Goal: Task Accomplishment & Management: Manage account settings

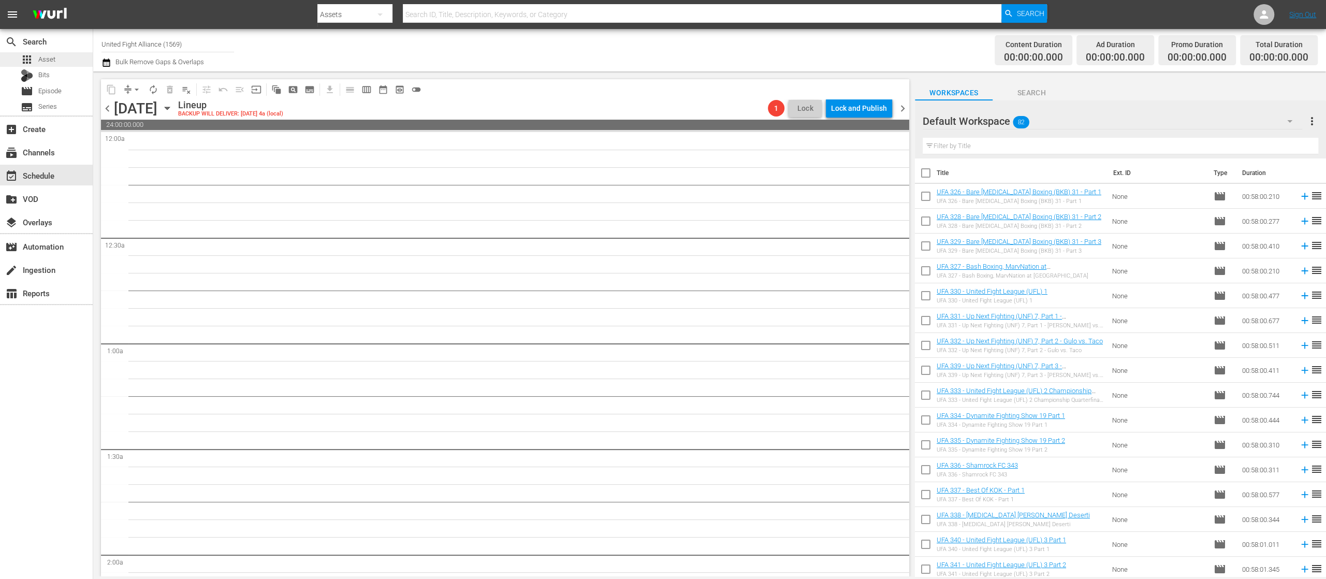
click at [54, 55] on span "Asset" at bounding box center [46, 59] width 17 height 10
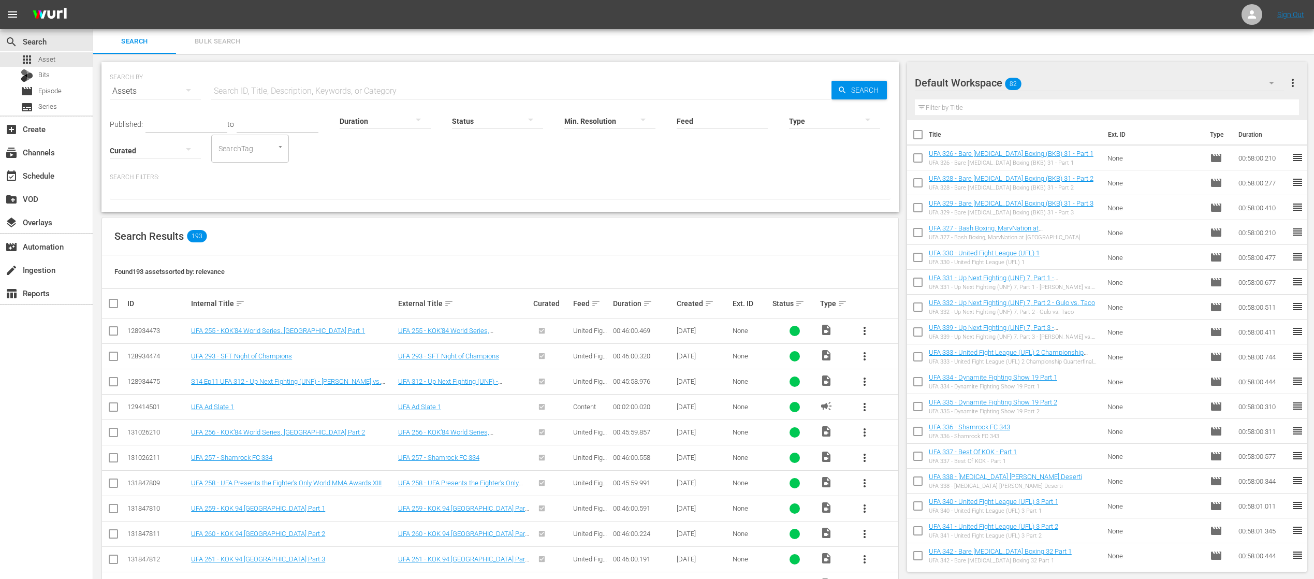
click at [224, 296] on th "Internal Title sort" at bounding box center [292, 303] width 207 height 29
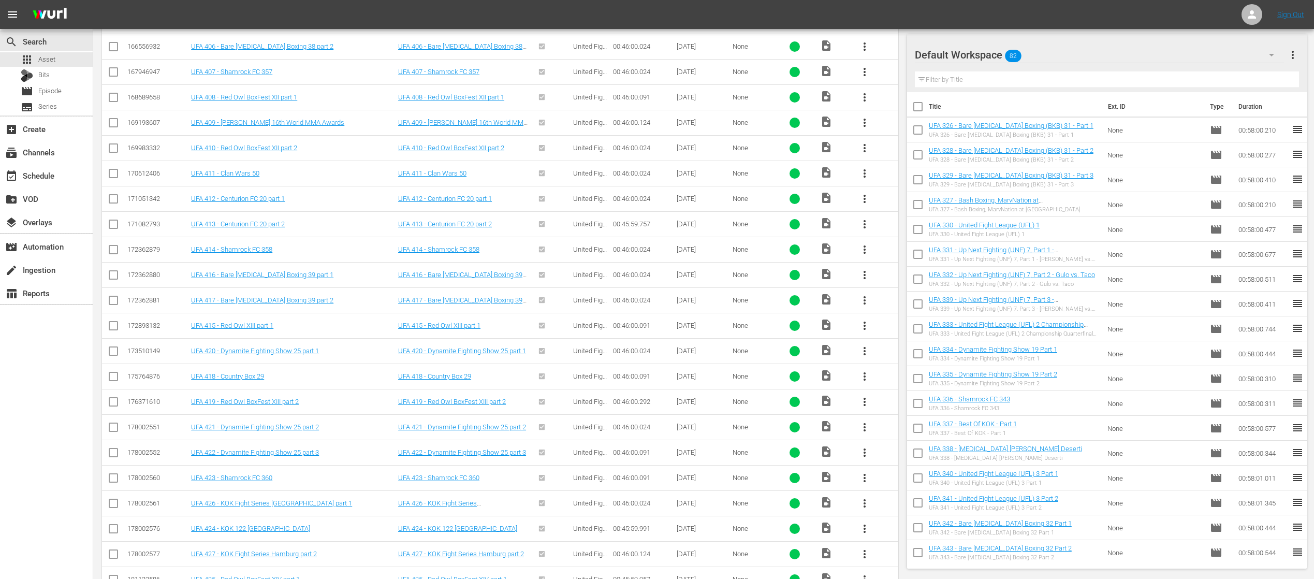
scroll to position [4620, 0]
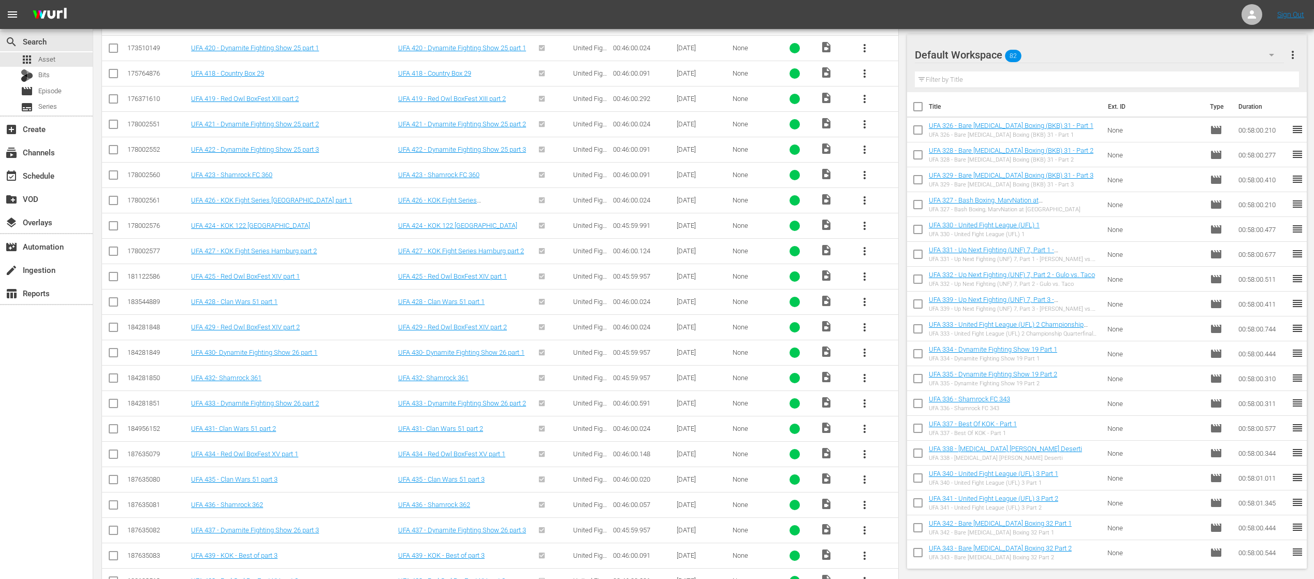
click at [866, 575] on span "more_vert" at bounding box center [864, 581] width 12 height 12
click at [905, 539] on div "Episode" at bounding box center [920, 542] width 70 height 25
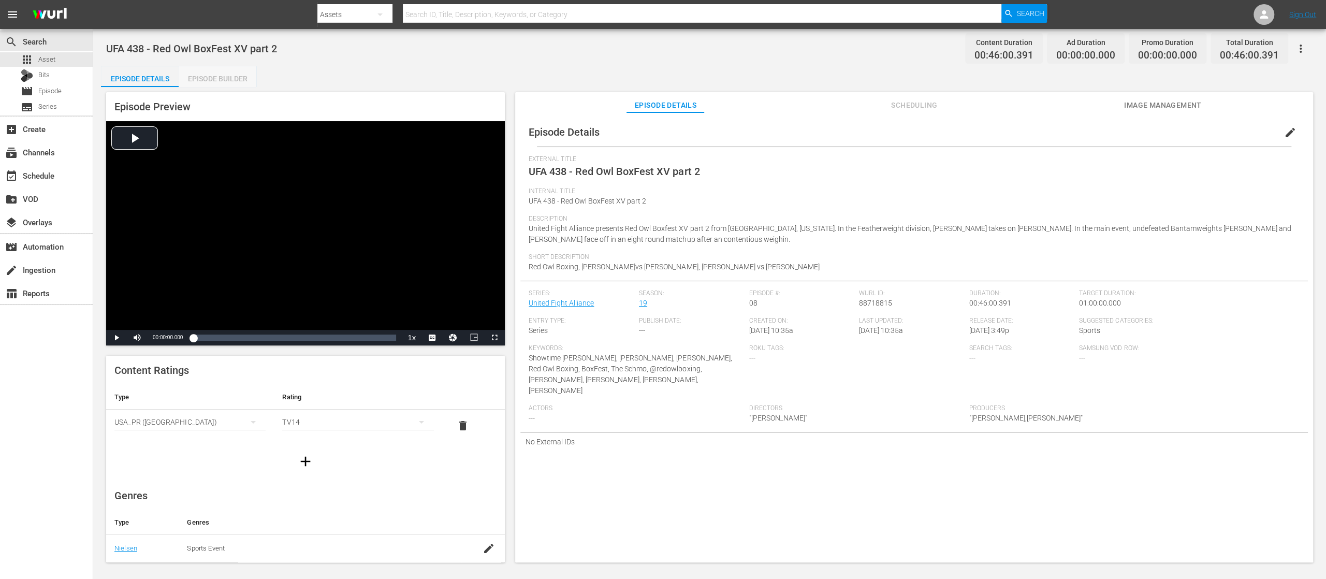
click at [232, 76] on div "Episode Builder" at bounding box center [218, 78] width 78 height 25
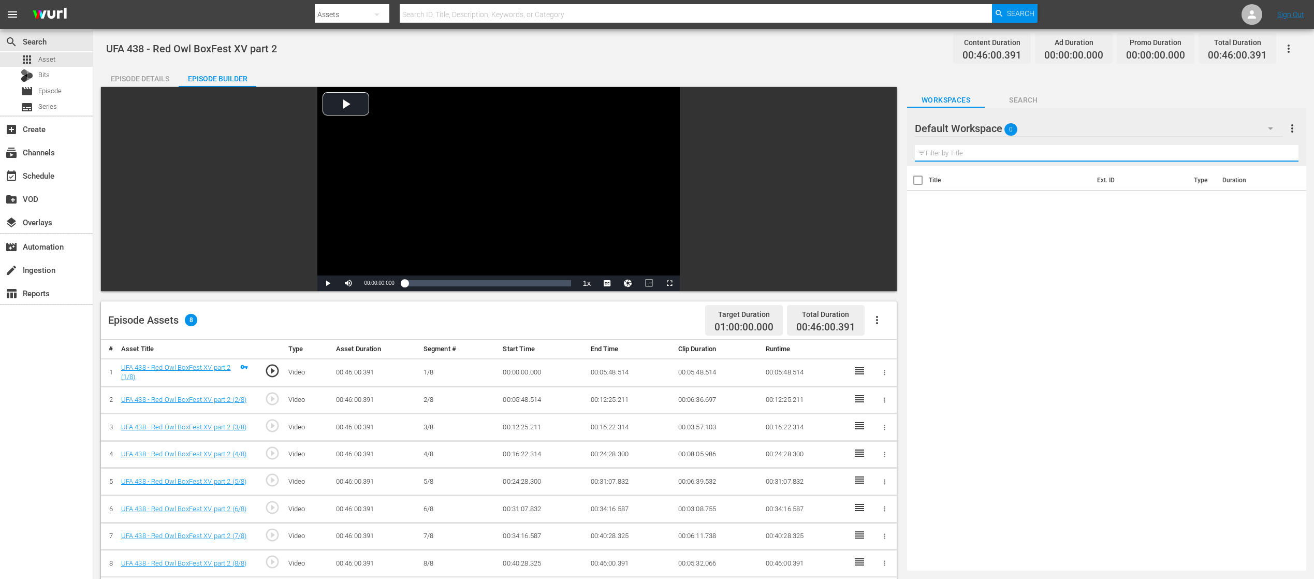
click at [1078, 151] on input "text" at bounding box center [1107, 153] width 384 height 17
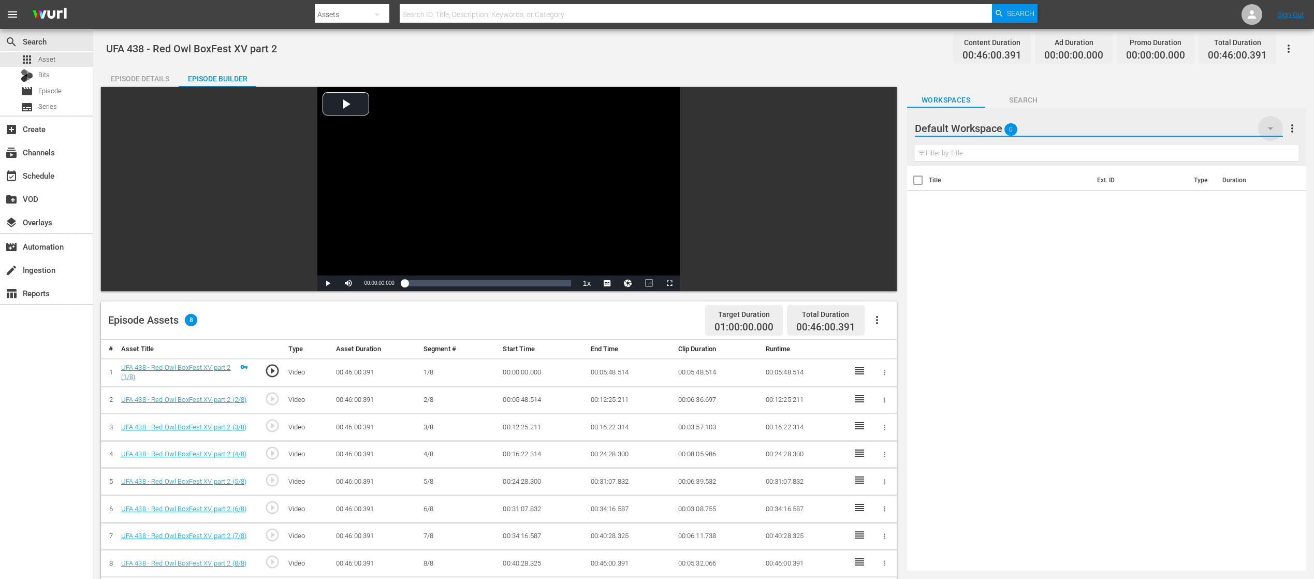
click at [1271, 127] on icon "button" at bounding box center [1270, 128] width 5 height 3
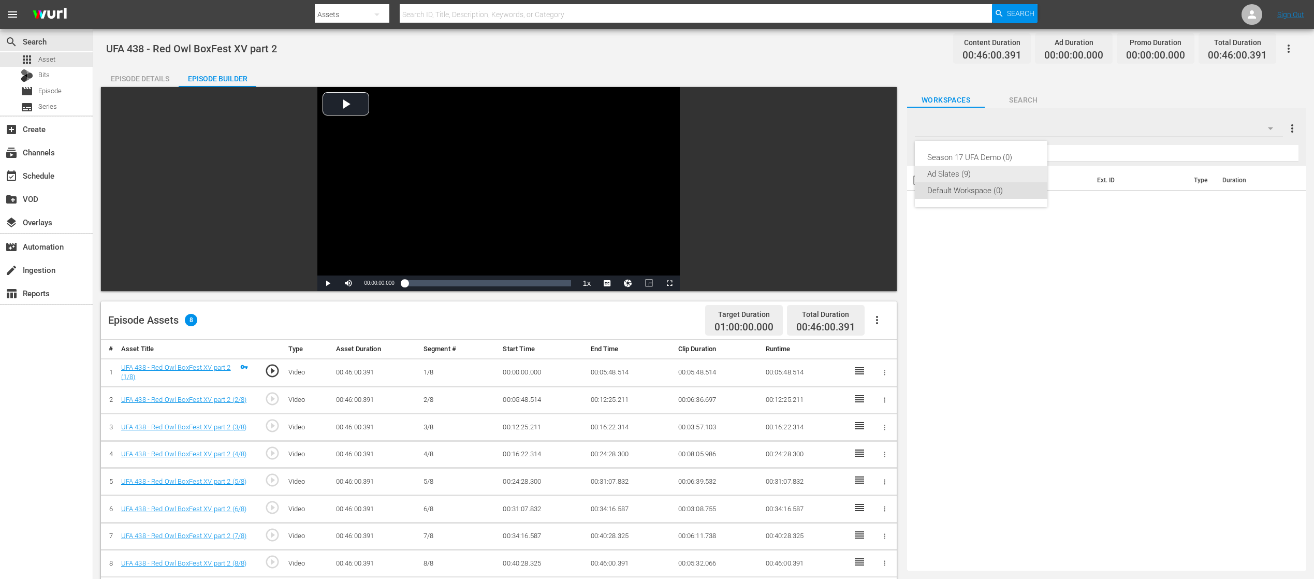
click at [1012, 174] on div "Ad Slates (9)" at bounding box center [981, 174] width 108 height 17
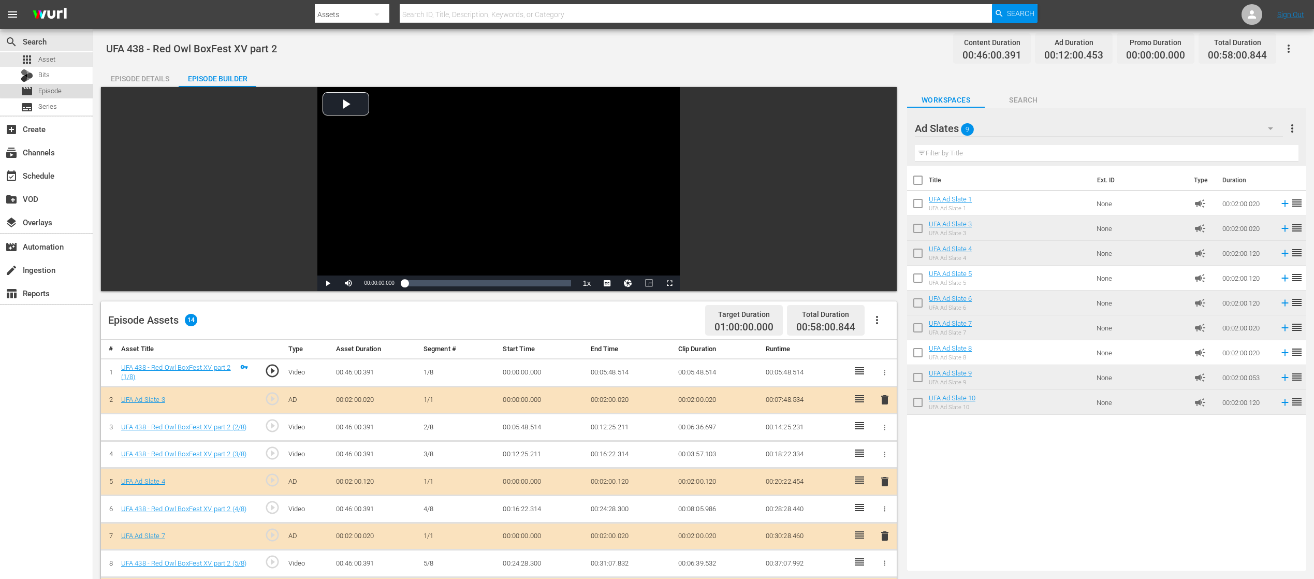
click at [47, 90] on span "Episode" at bounding box center [49, 91] width 23 height 10
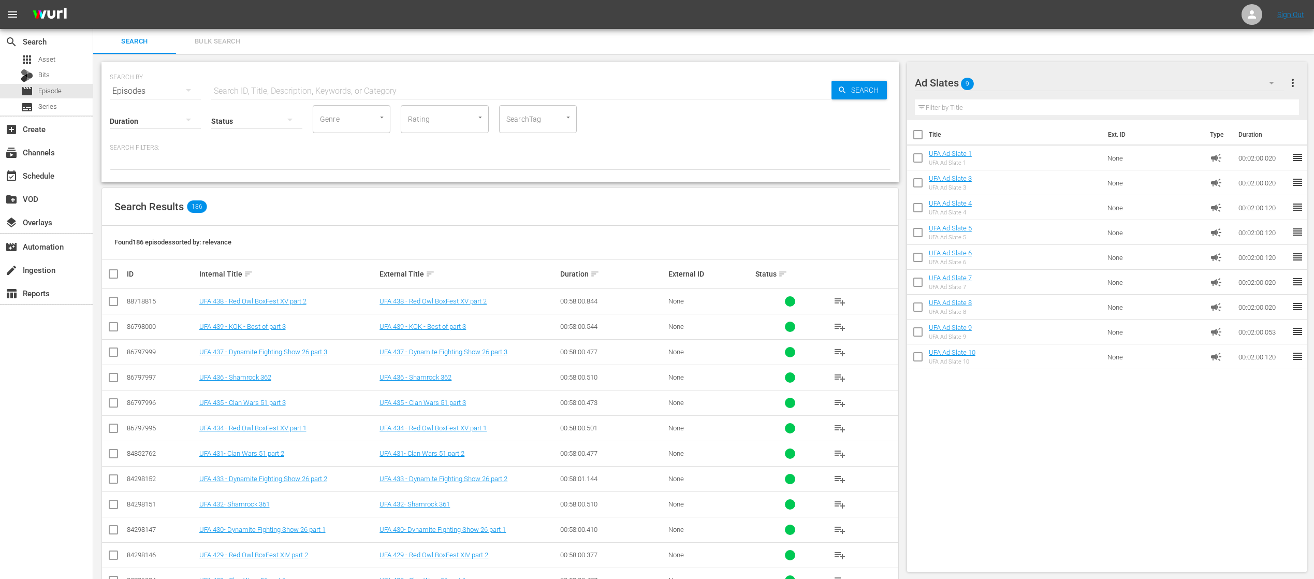
click at [1287, 85] on span "more_vert" at bounding box center [1292, 83] width 12 height 12
click at [1061, 84] on div "Ad Slates 9" at bounding box center [1099, 82] width 369 height 29
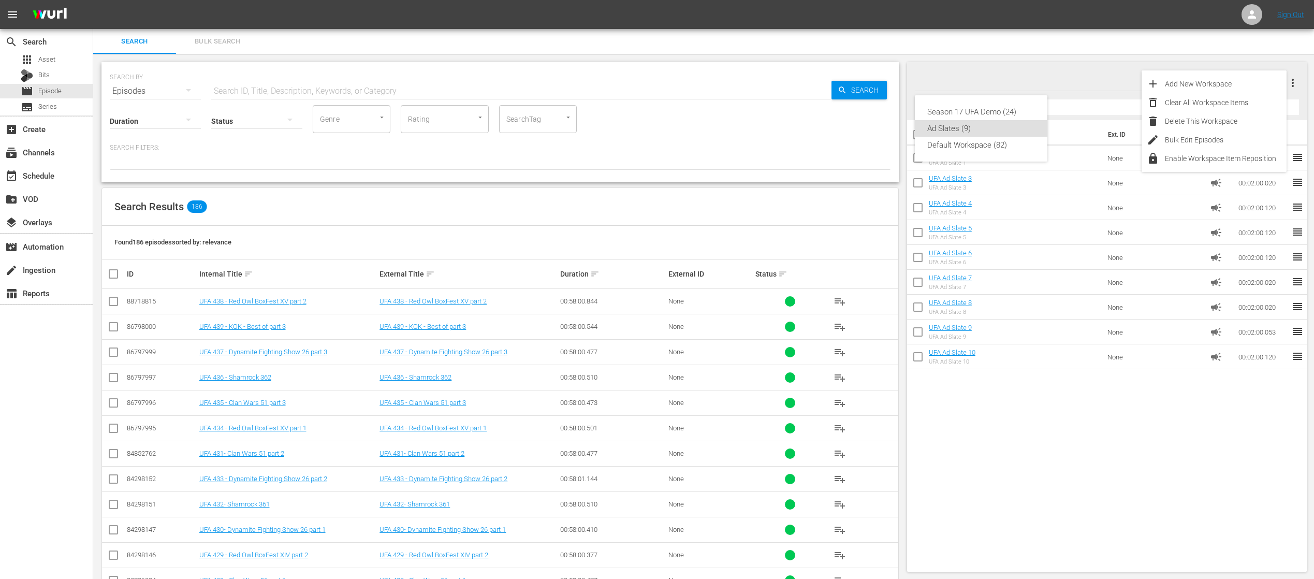
click at [1071, 99] on div "Season 17 UFA Demo (24) Ad Slates (9) Default Workspace (82)" at bounding box center [657, 289] width 1314 height 579
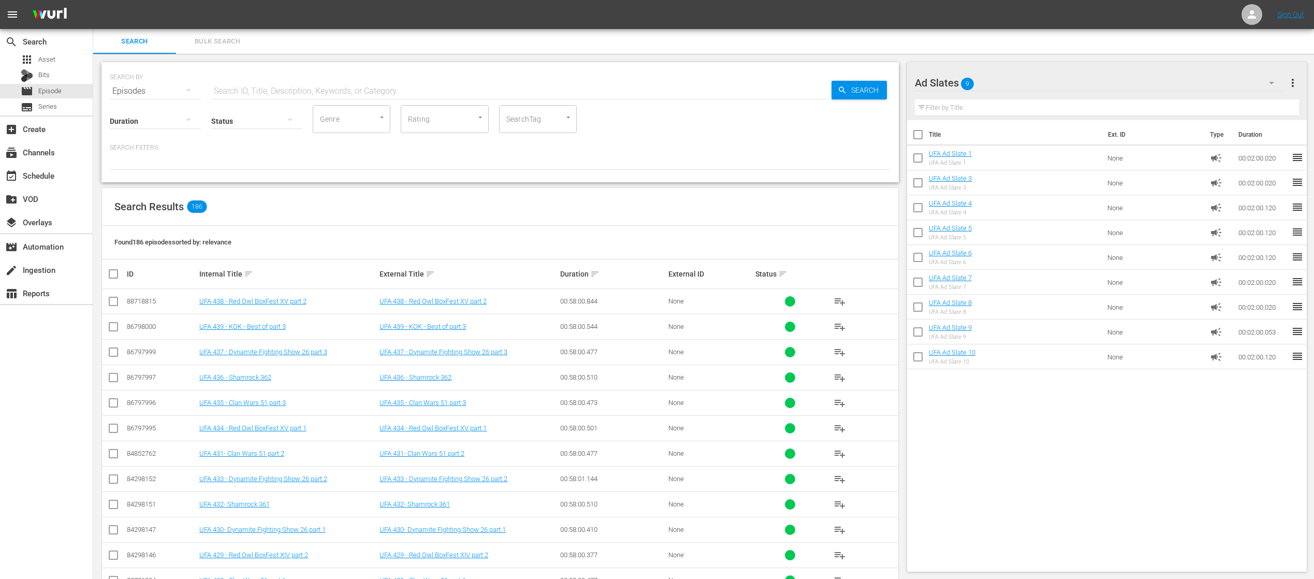
click at [939, 104] on input "text" at bounding box center [1107, 107] width 385 height 17
click at [1274, 76] on button "button" at bounding box center [1271, 82] width 25 height 25
click at [997, 144] on div "Default Workspace (82)" at bounding box center [981, 145] width 108 height 17
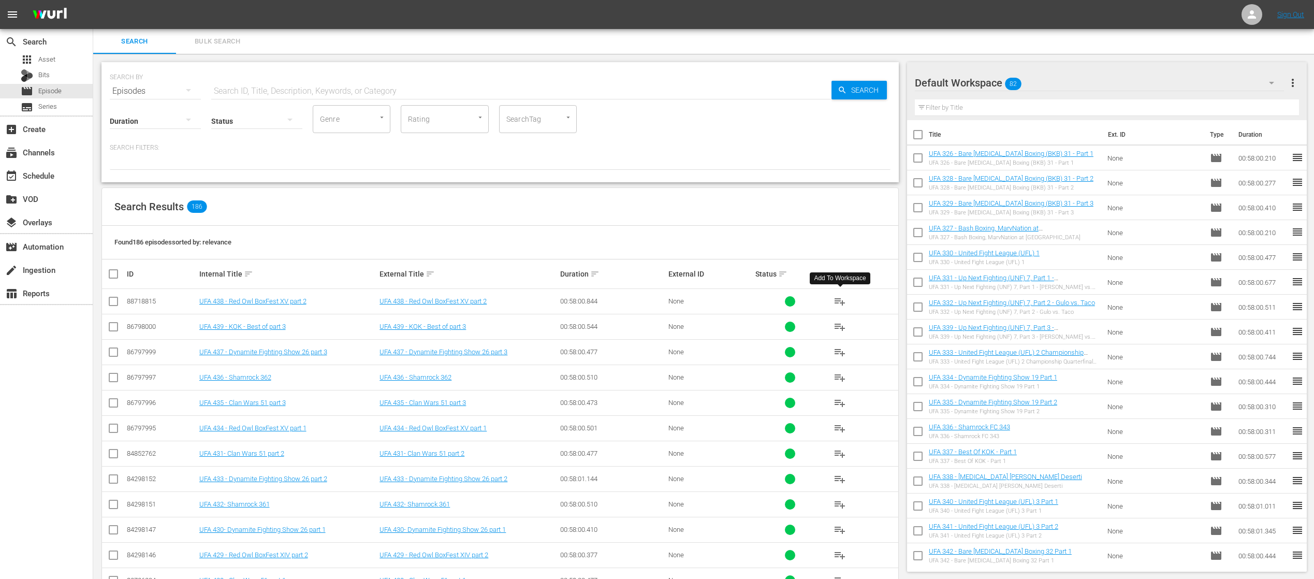
click at [835, 301] on span "playlist_add" at bounding box center [839, 301] width 12 height 12
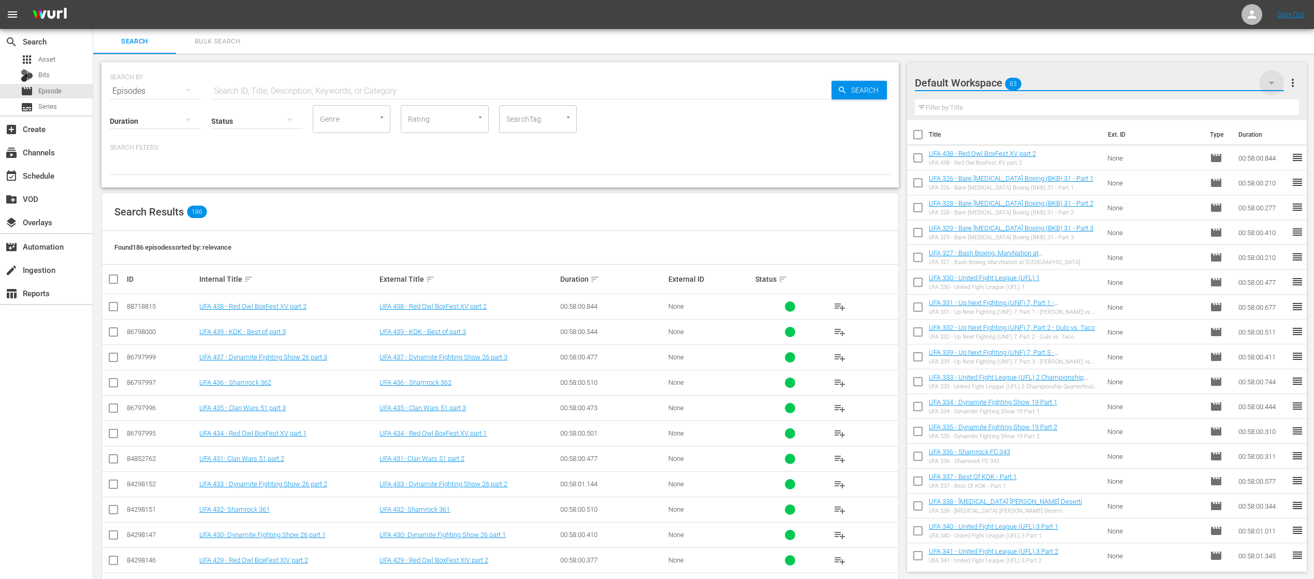
click at [1273, 83] on icon "button" at bounding box center [1271, 83] width 12 height 12
click at [1273, 83] on div "Season 17 UFA Demo (24) Ad Slates (9) Default Workspace (83)" at bounding box center [657, 289] width 1314 height 579
click at [1295, 85] on span "more_vert" at bounding box center [1292, 83] width 12 height 12
click at [1069, 80] on div "Default Workspace 83" at bounding box center [1099, 82] width 369 height 29
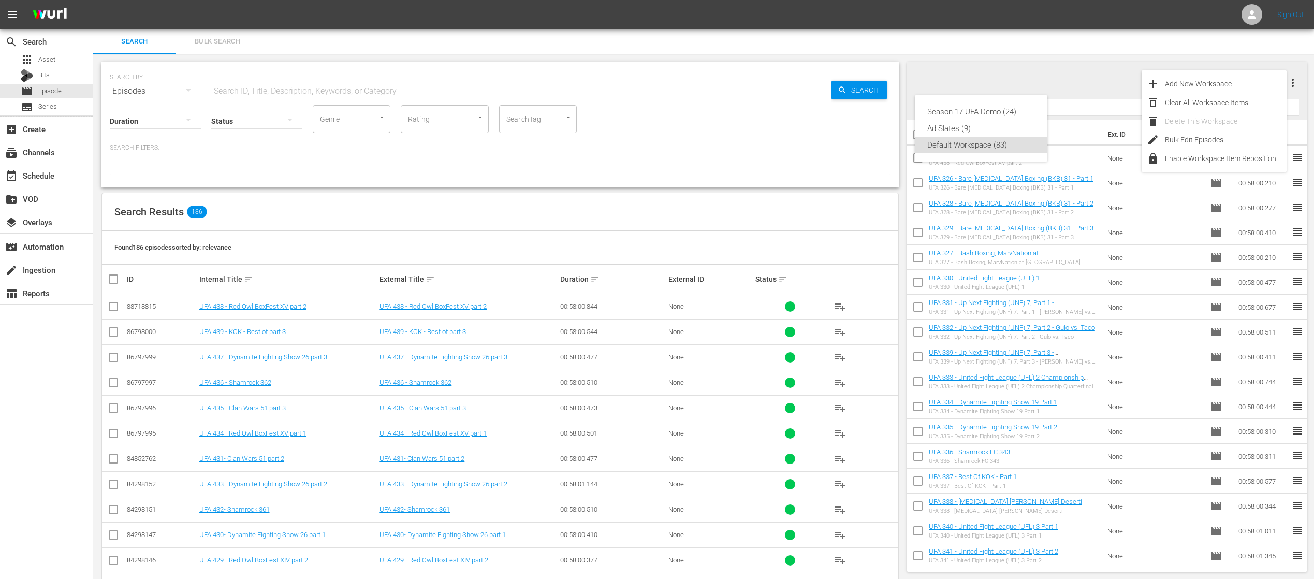
click at [1077, 68] on div "Season 17 UFA Demo (24) Ad Slates (9) Default Workspace (83)" at bounding box center [657, 289] width 1314 height 579
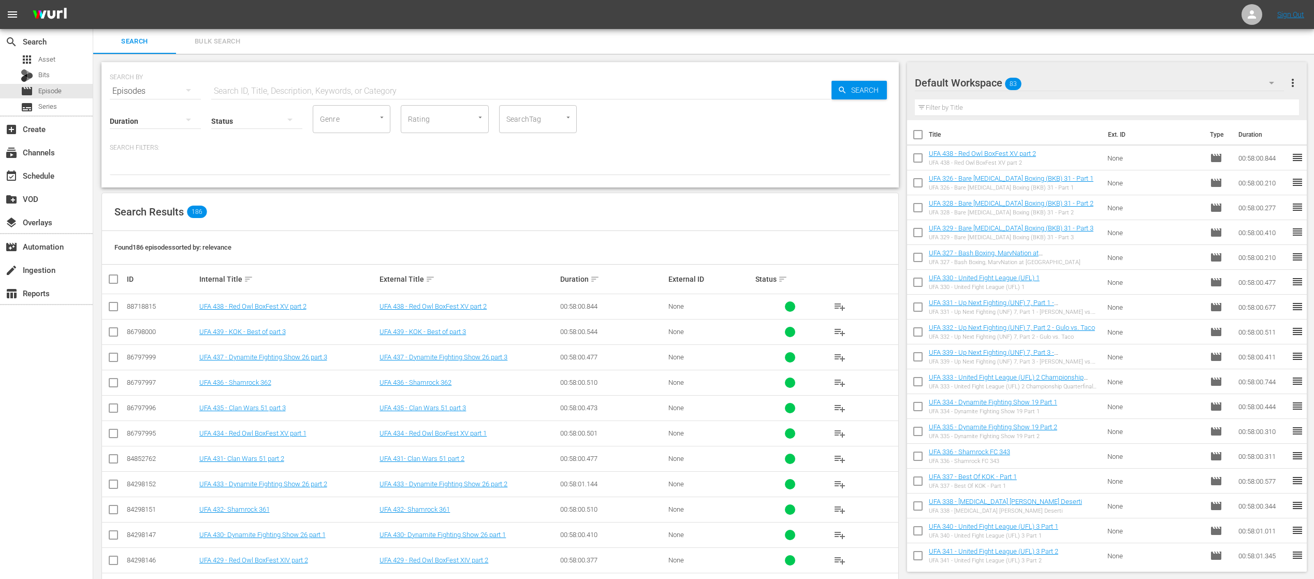
click at [1269, 79] on icon "button" at bounding box center [1271, 83] width 12 height 12
click at [1296, 84] on div "Season 17 UFA Demo (24) Ad Slates (9) Default Workspace (83)" at bounding box center [657, 289] width 1314 height 579
click at [1290, 84] on span "more_vert" at bounding box center [1292, 83] width 12 height 12
click at [1240, 159] on div "Enable Workspace Item Reposition" at bounding box center [1226, 158] width 122 height 19
click at [915, 155] on input "checkbox" at bounding box center [918, 160] width 22 height 22
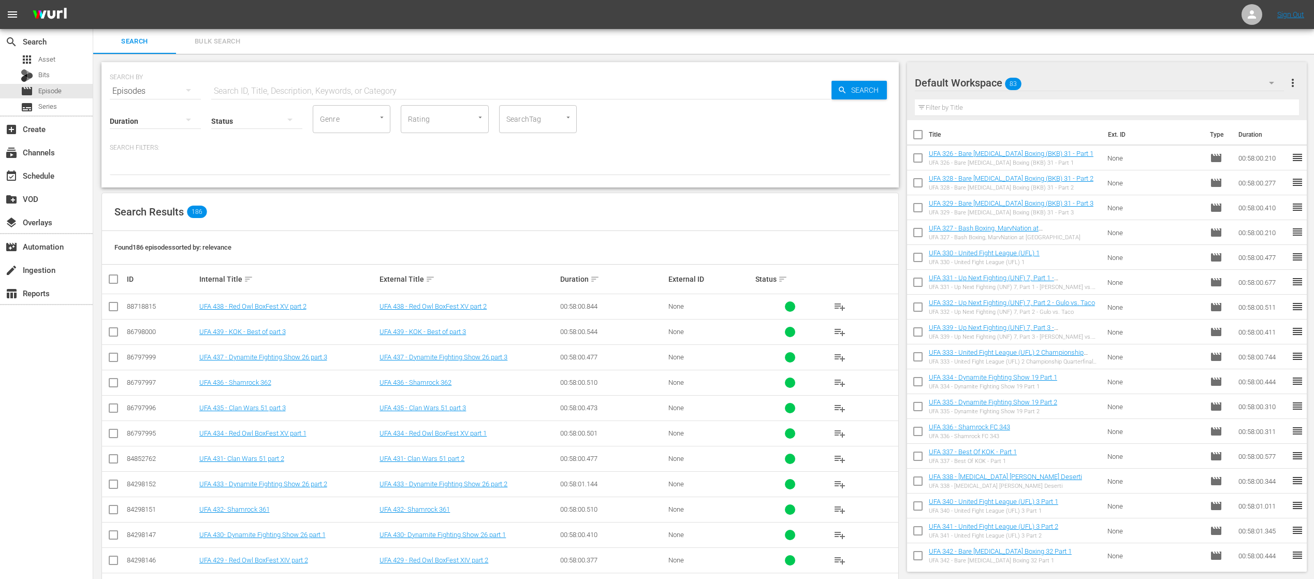
checkbox input "true"
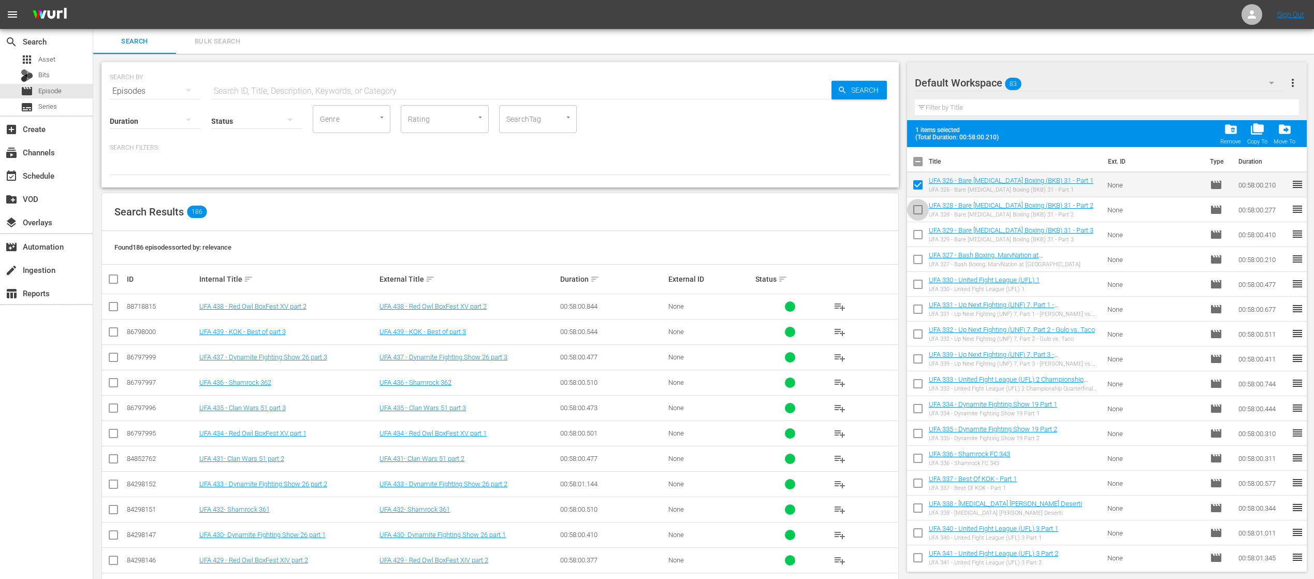
click at [915, 211] on input "checkbox" at bounding box center [918, 212] width 22 height 22
checkbox input "true"
click at [917, 230] on input "checkbox" at bounding box center [918, 237] width 22 height 22
checkbox input "true"
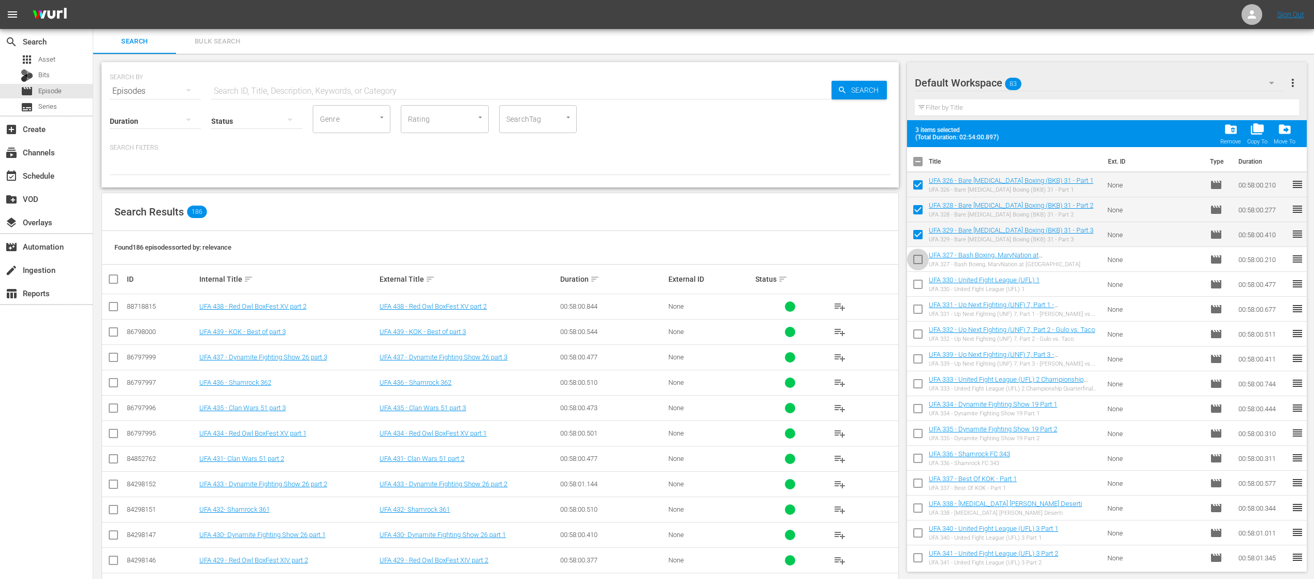
click at [911, 260] on input "checkbox" at bounding box center [918, 262] width 22 height 22
checkbox input "true"
click at [916, 282] on input "checkbox" at bounding box center [918, 286] width 22 height 22
checkbox input "true"
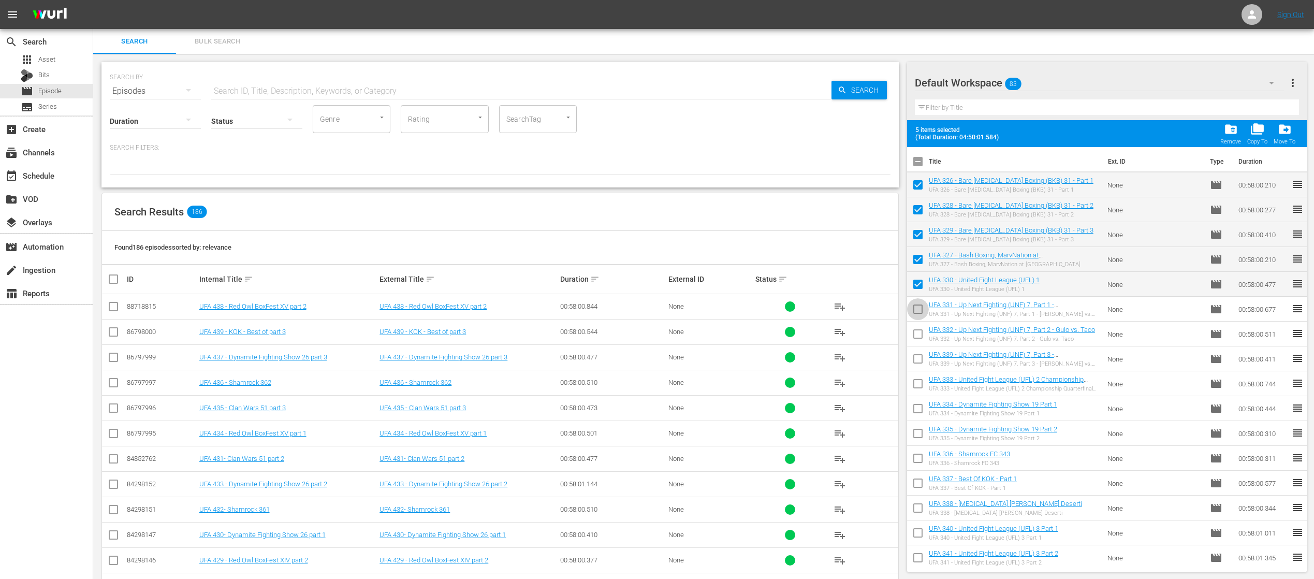
click at [921, 305] on input "checkbox" at bounding box center [918, 311] width 22 height 22
checkbox input "true"
click at [923, 327] on input "checkbox" at bounding box center [918, 336] width 22 height 22
checkbox input "true"
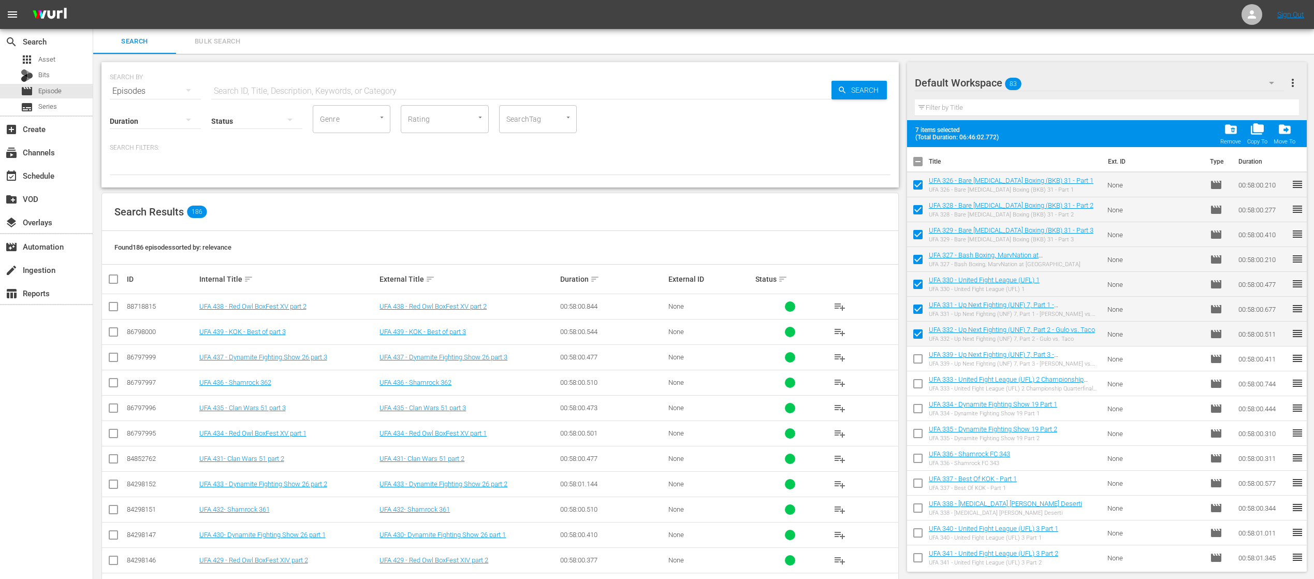
click at [915, 357] on input "checkbox" at bounding box center [918, 361] width 22 height 22
click at [918, 357] on input "checkbox" at bounding box center [918, 361] width 22 height 22
checkbox input "false"
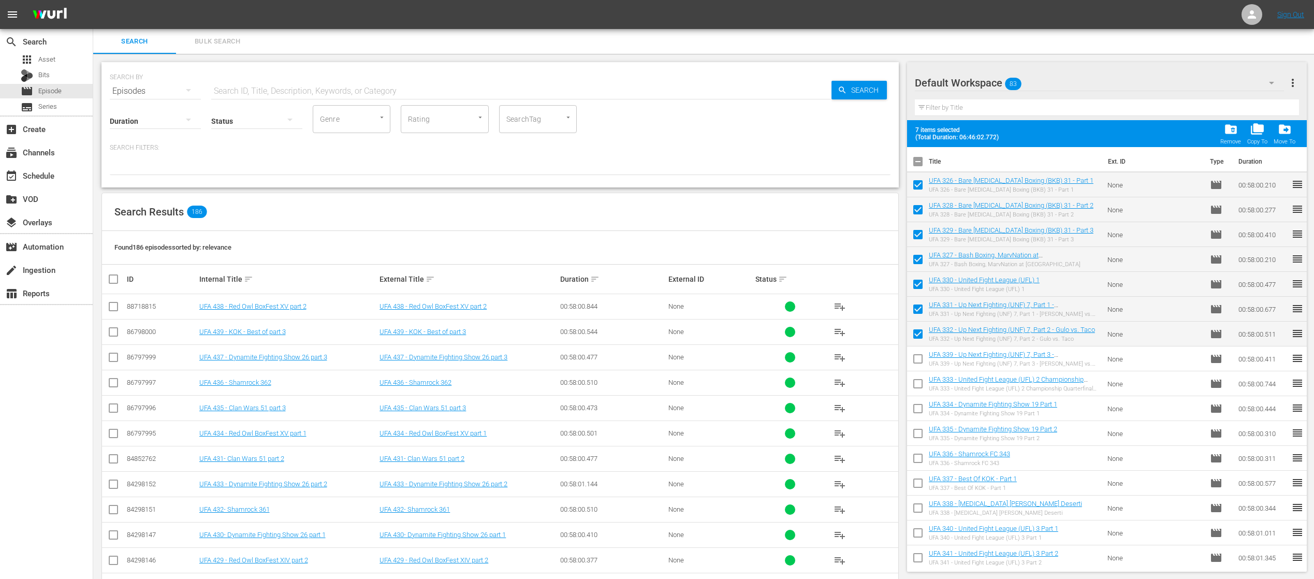
click at [915, 382] on input "checkbox" at bounding box center [918, 386] width 22 height 22
checkbox input "true"
click at [919, 403] on input "checkbox" at bounding box center [918, 411] width 22 height 22
checkbox input "true"
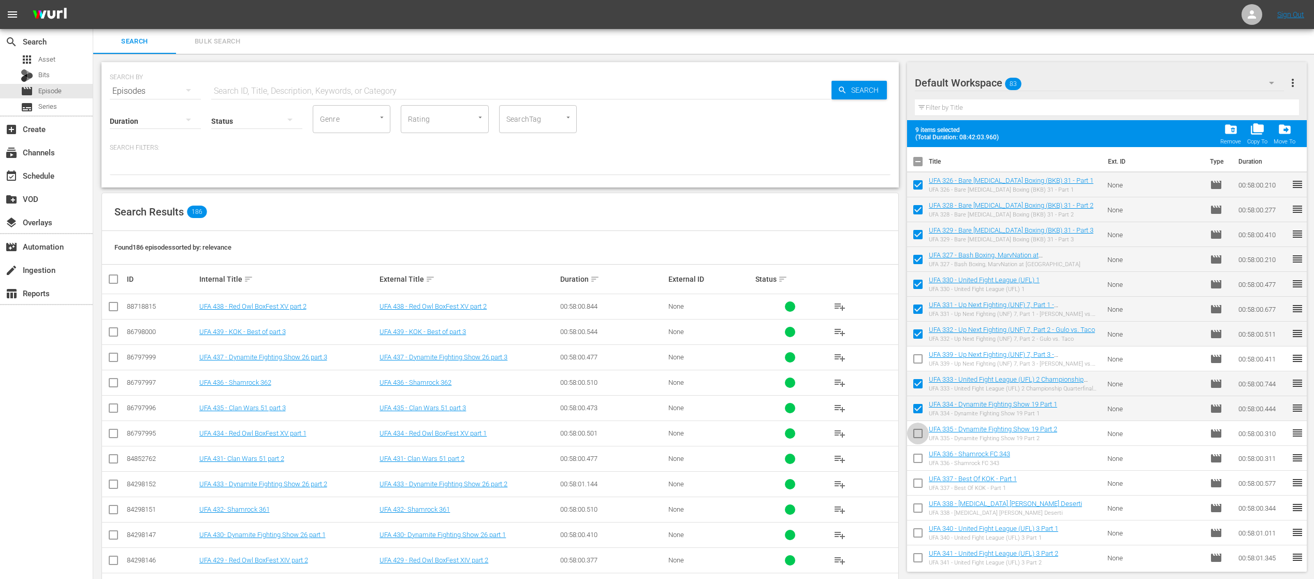
click at [916, 434] on input "checkbox" at bounding box center [918, 435] width 22 height 22
checkbox input "true"
click at [1231, 129] on span "folder_delete" at bounding box center [1231, 129] width 14 height 14
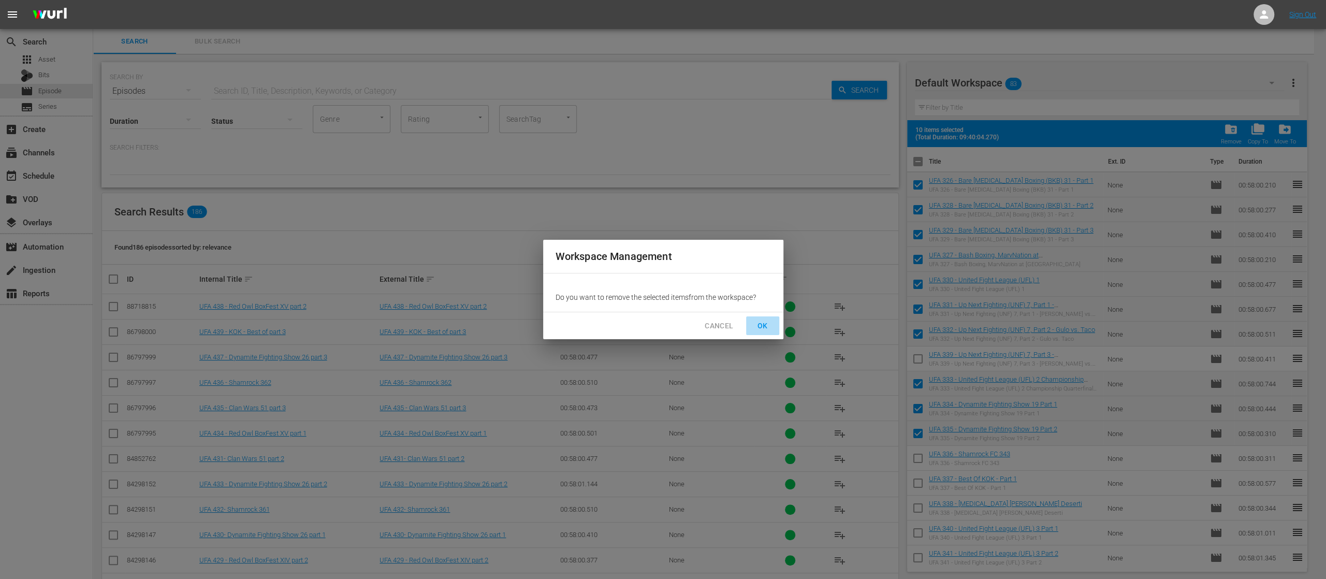
click at [767, 321] on span "OK" at bounding box center [762, 325] width 17 height 13
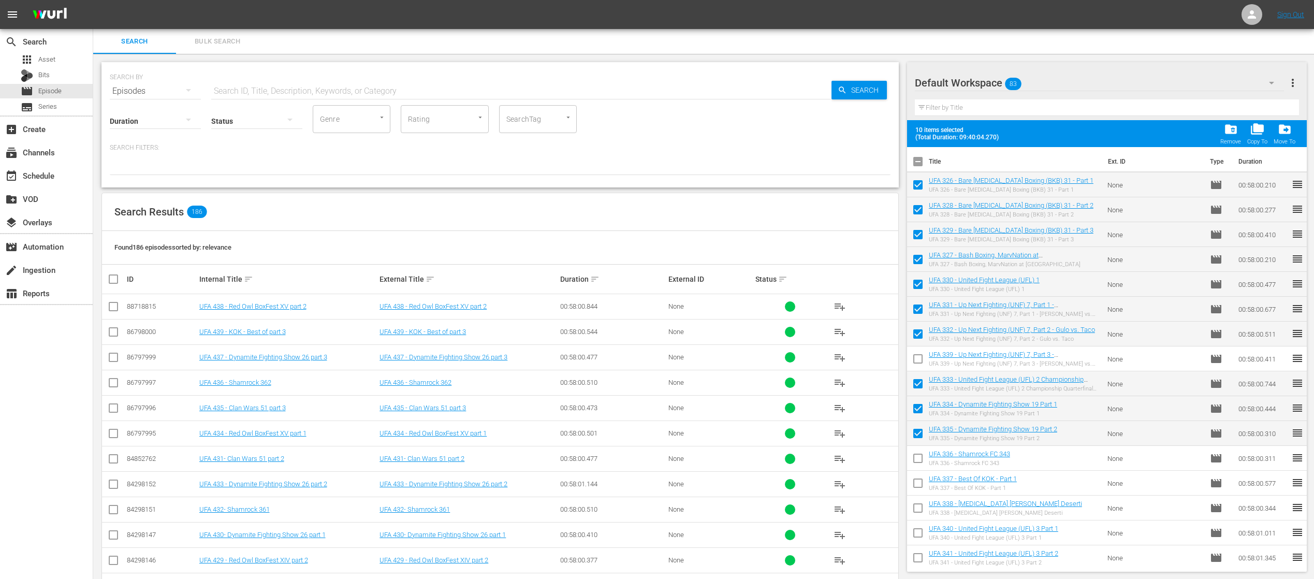
checkbox input "false"
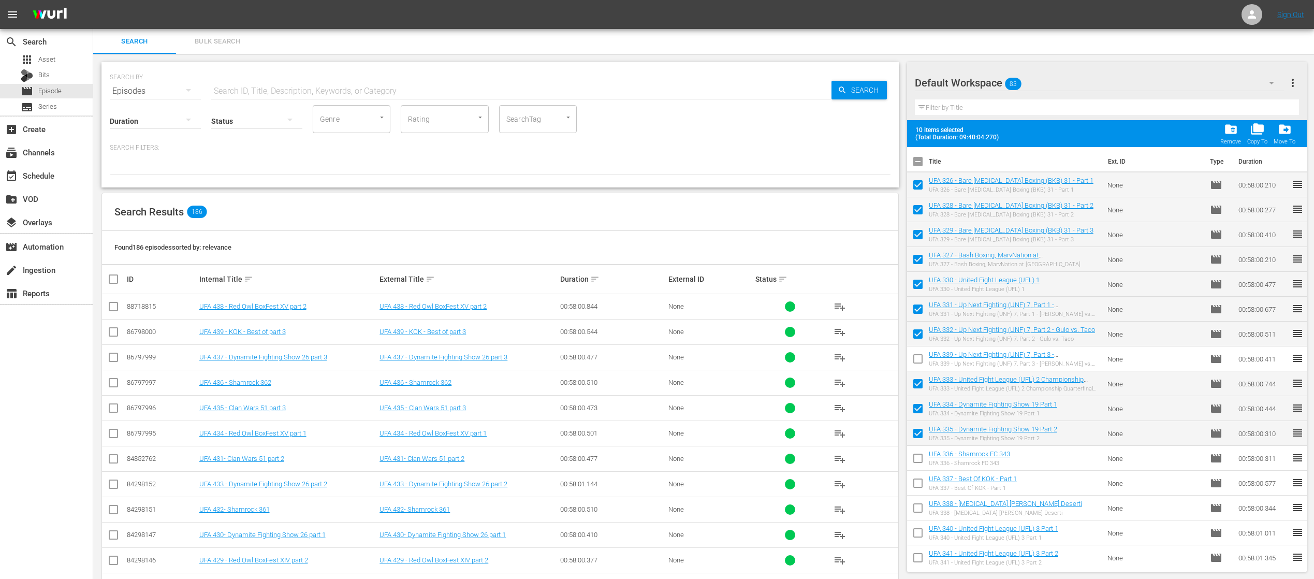
checkbox input "false"
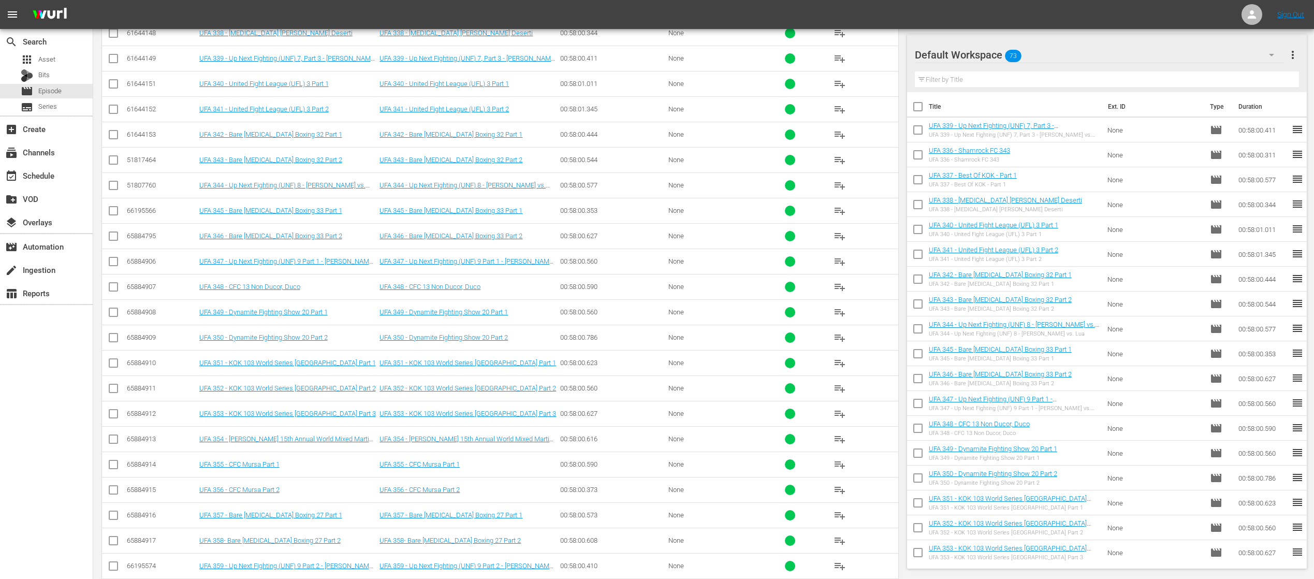
scroll to position [2636, 0]
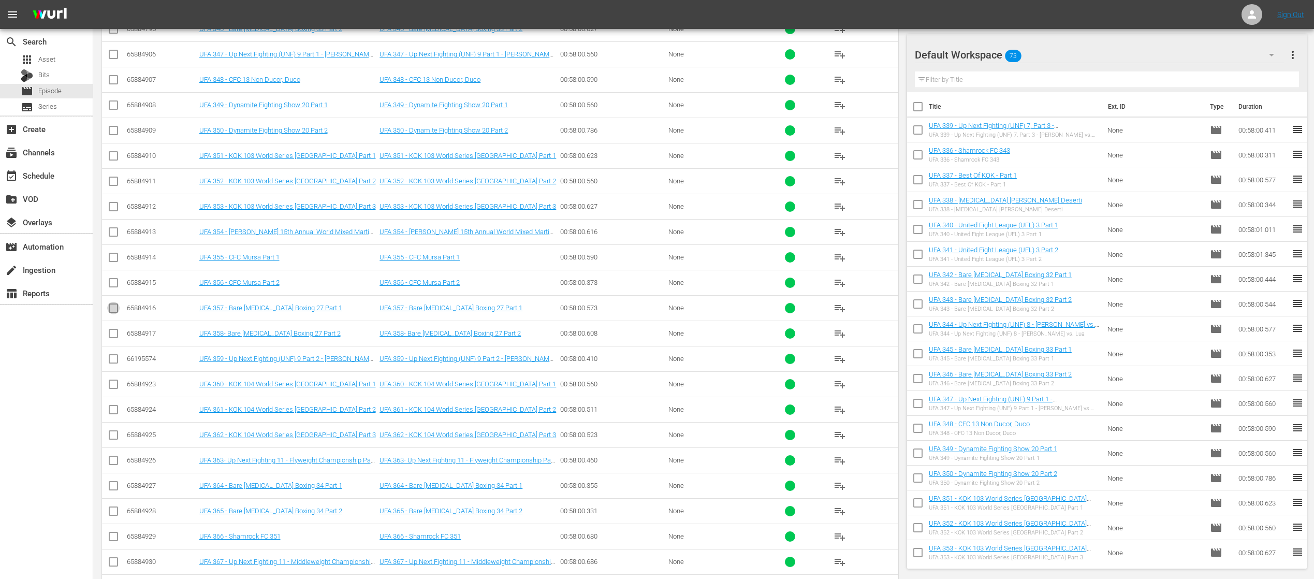
click at [116, 304] on input "checkbox" at bounding box center [113, 310] width 12 height 12
checkbox input "true"
click at [112, 329] on input "checkbox" at bounding box center [113, 335] width 12 height 12
checkbox input "true"
click at [113, 355] on input "checkbox" at bounding box center [113, 361] width 12 height 12
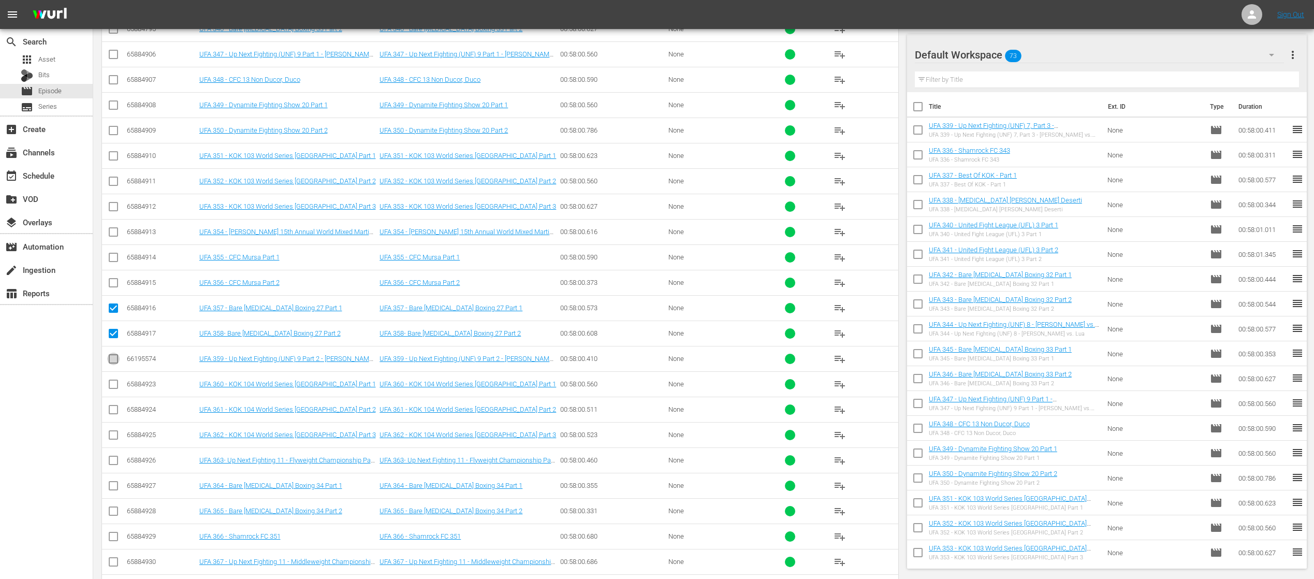
checkbox input "true"
click at [113, 380] on input "checkbox" at bounding box center [113, 386] width 12 height 12
checkbox input "true"
click at [116, 405] on input "checkbox" at bounding box center [113, 411] width 12 height 12
checkbox input "true"
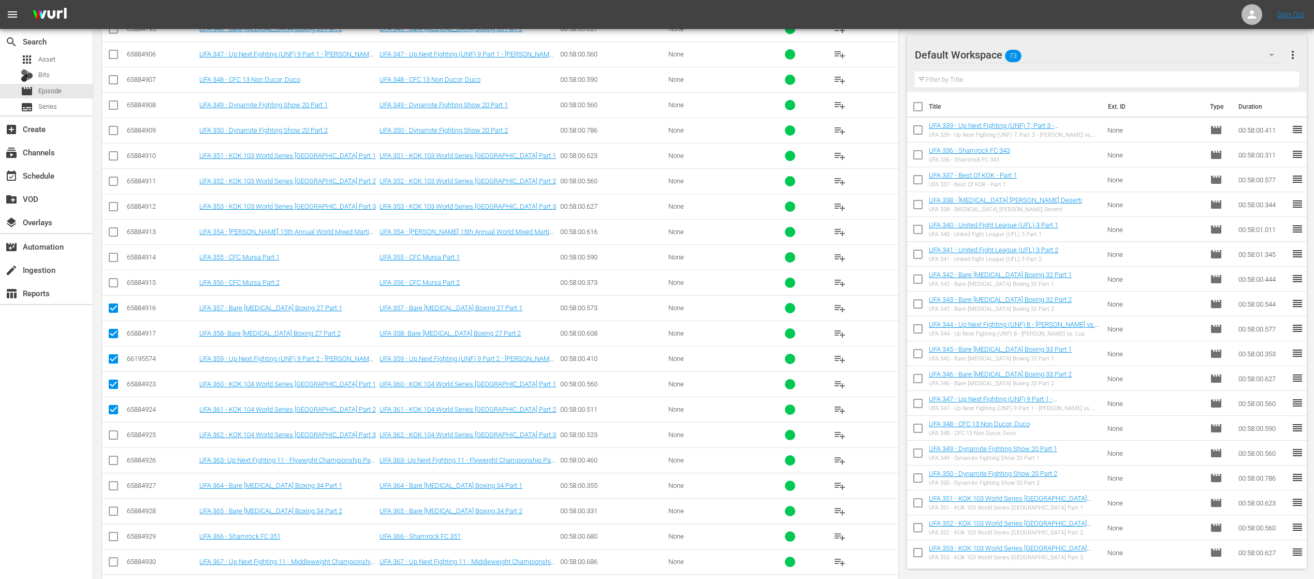
click at [115, 431] on input "checkbox" at bounding box center [113, 437] width 12 height 12
checkbox input "true"
click at [111, 456] on input "checkbox" at bounding box center [113, 462] width 12 height 12
checkbox input "true"
click at [112, 481] on input "checkbox" at bounding box center [113, 487] width 12 height 12
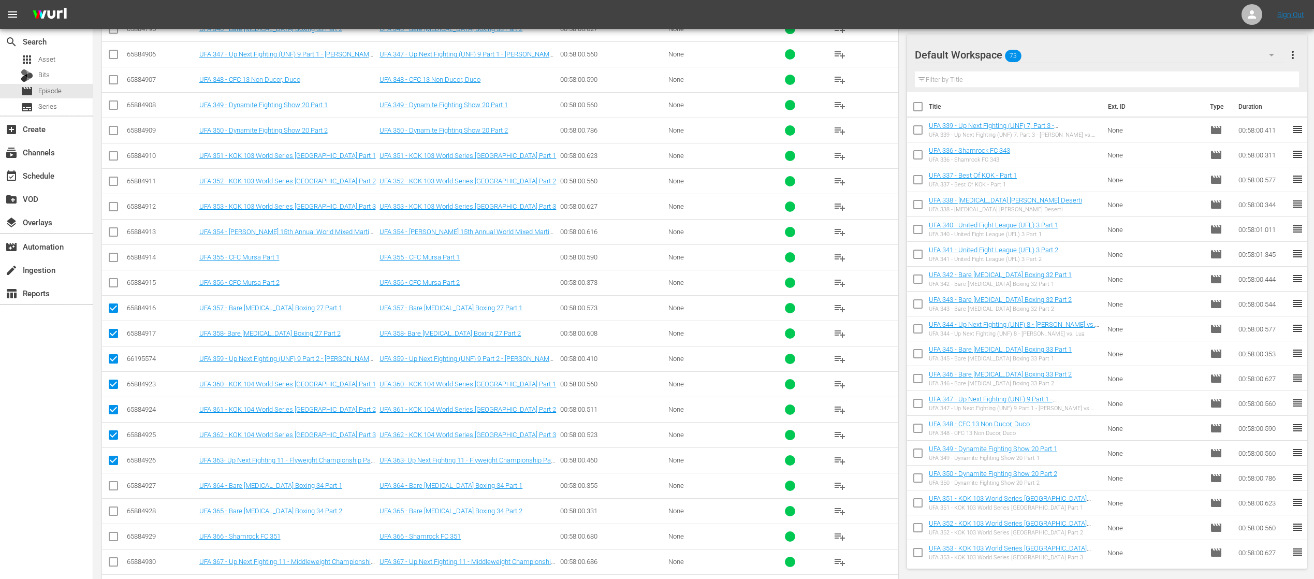
checkbox input "true"
click at [112, 507] on input "checkbox" at bounding box center [113, 513] width 12 height 12
checkbox input "true"
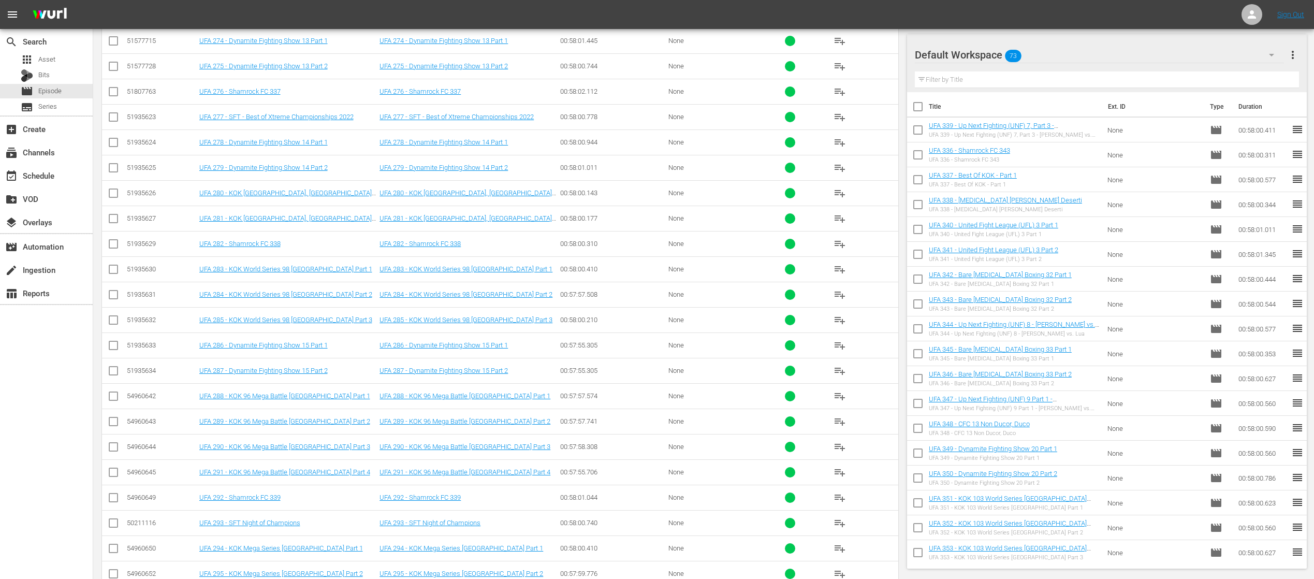
scroll to position [0, 0]
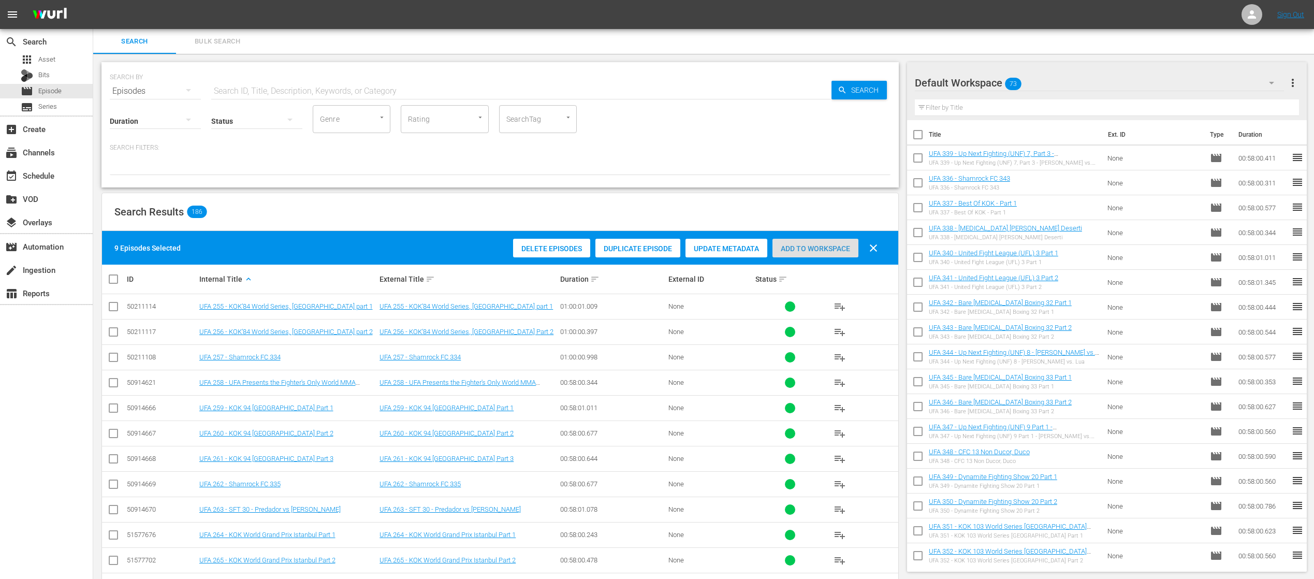
click at [819, 242] on div "Add to Workspace" at bounding box center [815, 249] width 86 height 20
